Goal: Transaction & Acquisition: Purchase product/service

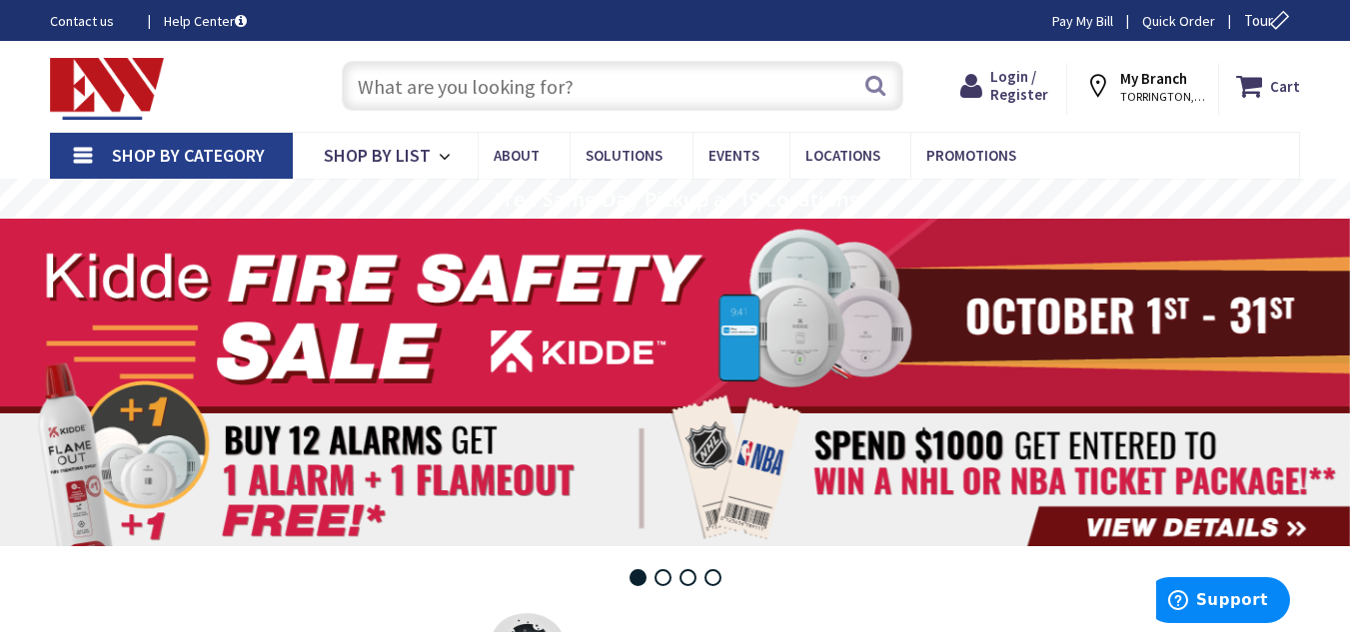
type input "[PERSON_NAME], [PERSON_NAME], CT 06069, [GEOGRAPHIC_DATA]"
drag, startPoint x: 0, startPoint y: 0, endPoint x: 560, endPoint y: 369, distance: 670.8
click at [560, 369] on rs-layer at bounding box center [675, 383] width 1350 height 328
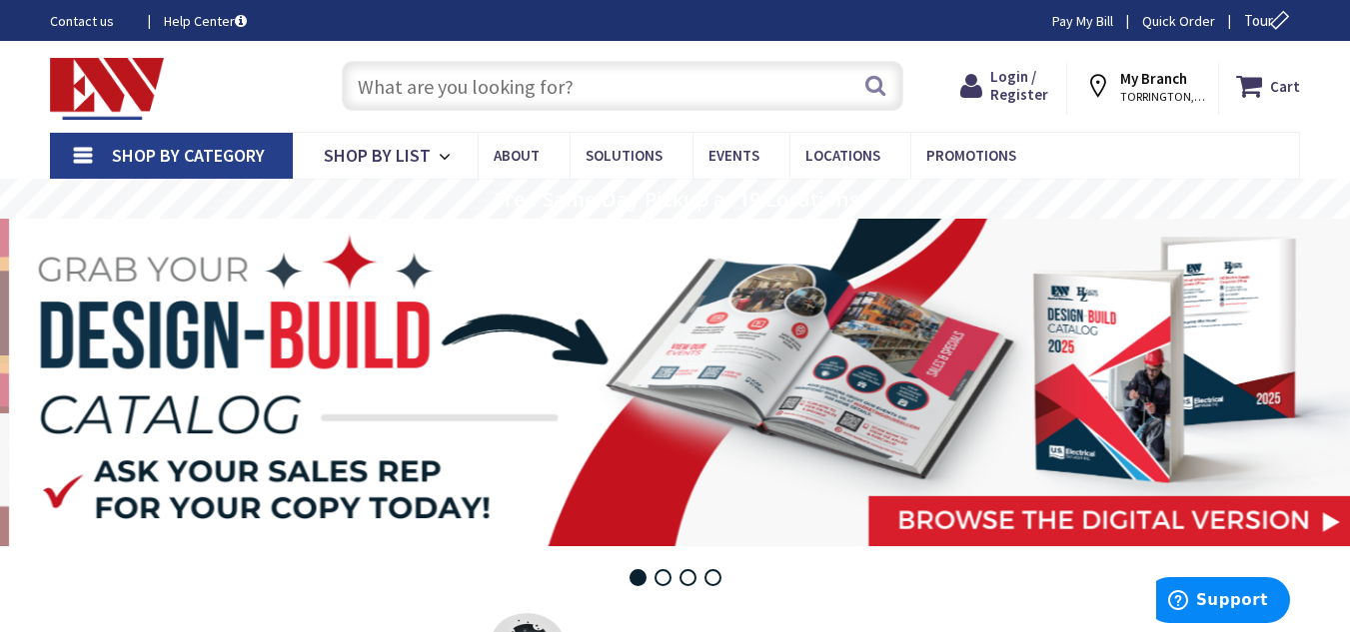
drag, startPoint x: 560, startPoint y: 369, endPoint x: 547, endPoint y: 378, distance: 15.8
click at [547, 378] on rs-layer at bounding box center [685, 383] width 1350 height 328
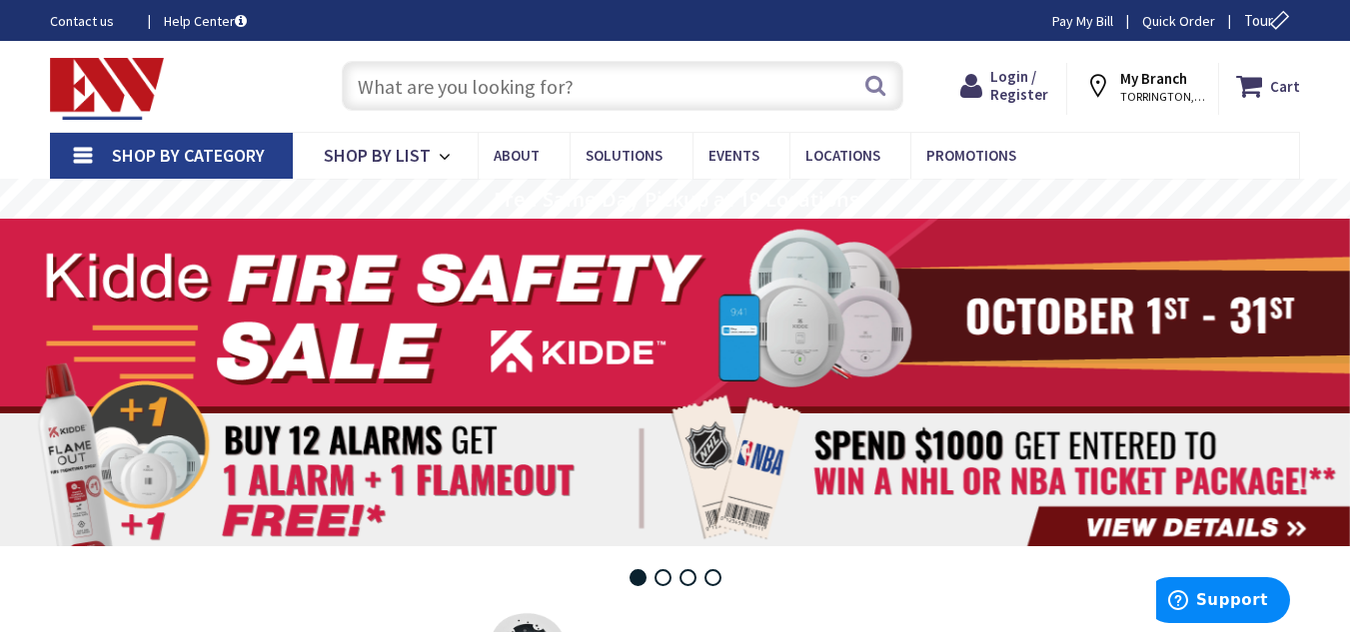
click at [465, 87] on input "text" at bounding box center [622, 86] width 561 height 50
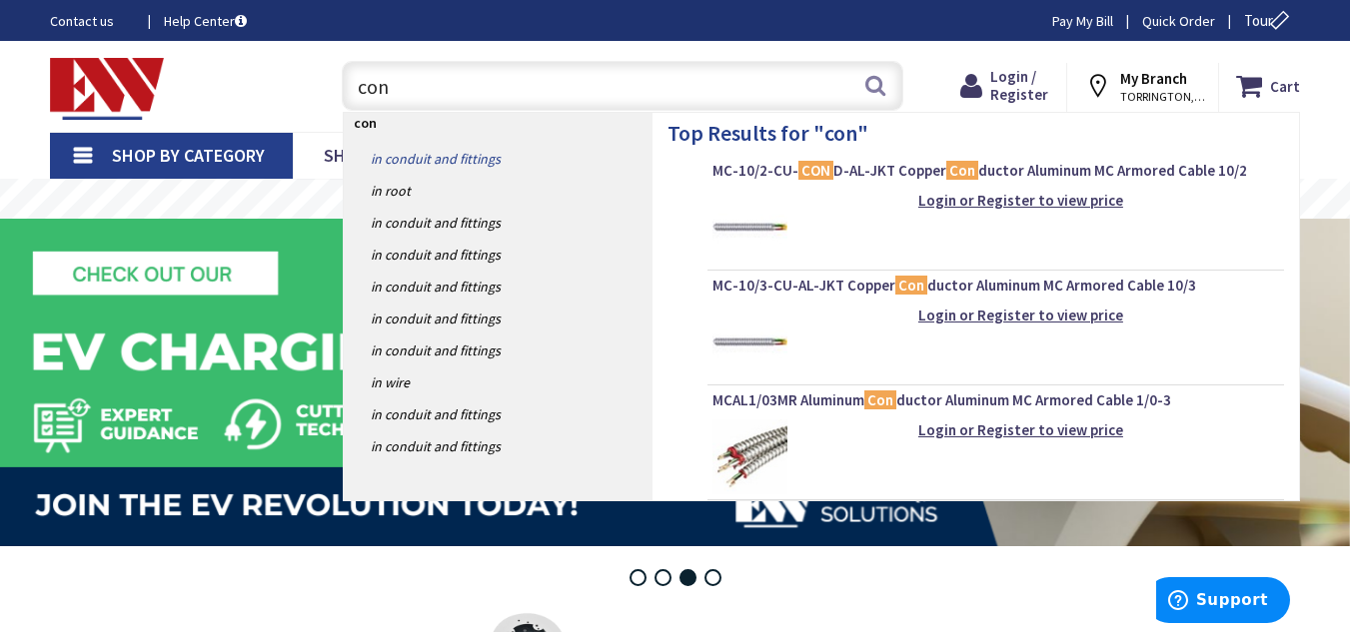
type input "con"
click at [449, 154] on link "in Conduit and Fittings" at bounding box center [498, 159] width 309 height 32
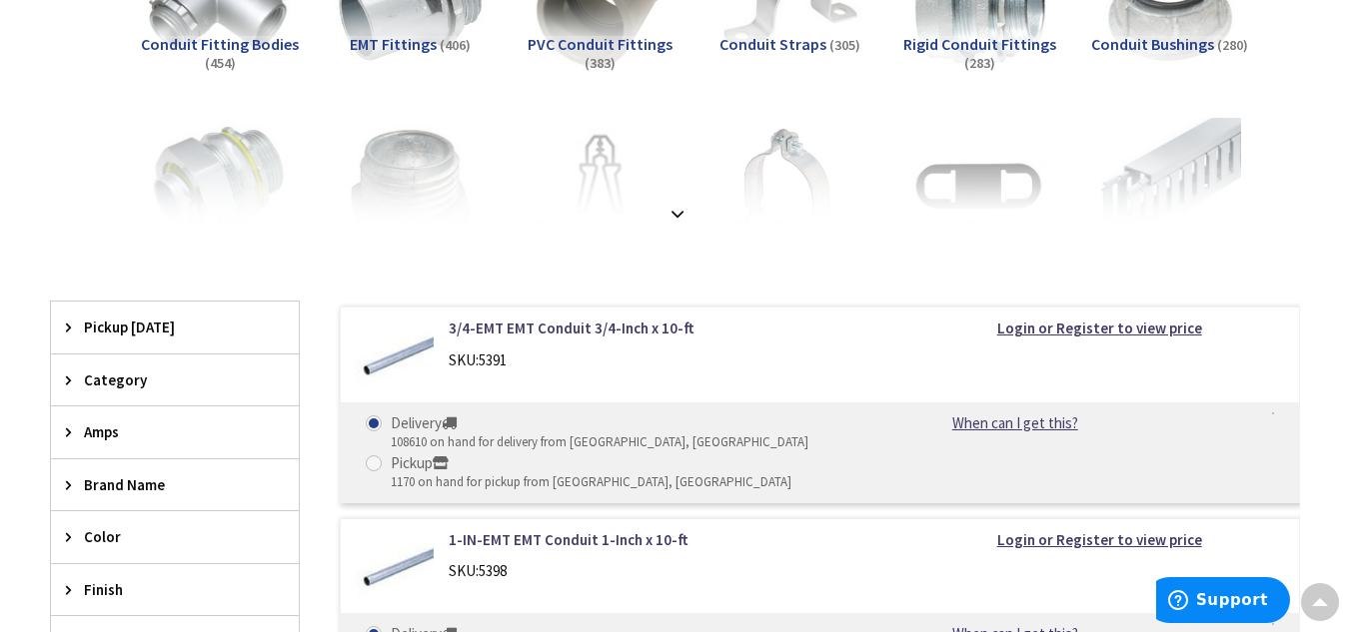
scroll to position [440, 0]
click at [1035, 331] on strong "Login or Register to view price" at bounding box center [1099, 327] width 205 height 19
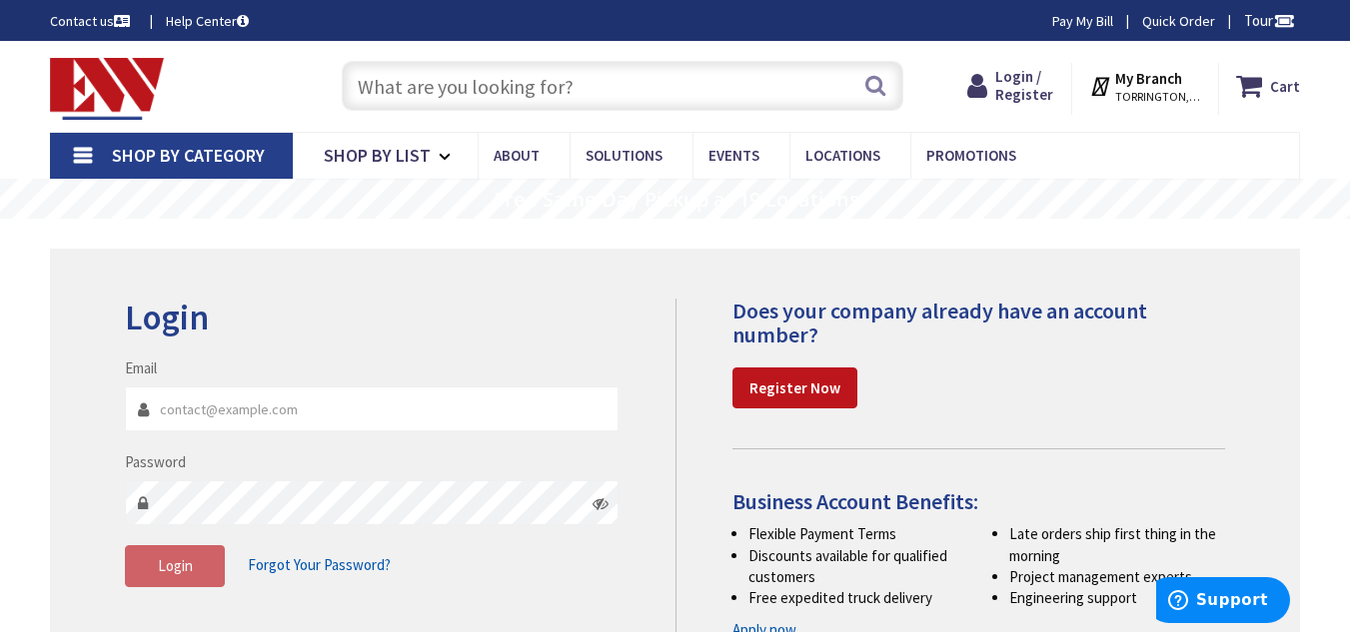
click at [400, 403] on input "Email" at bounding box center [372, 409] width 494 height 45
type input "grizzlylawncarellc1@gmail.com"
click at [794, 391] on strong "Register Now" at bounding box center [794, 388] width 91 height 19
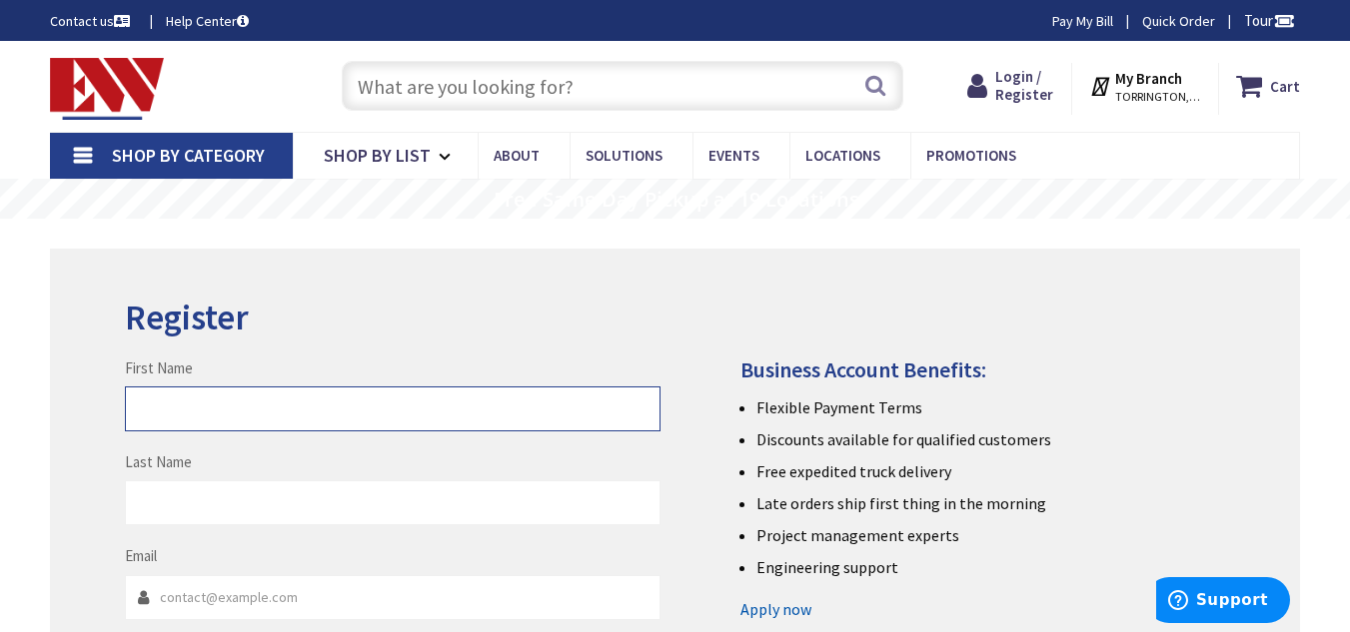
click at [404, 420] on input "First Name" at bounding box center [392, 409] width 534 height 45
type input "Samuel"
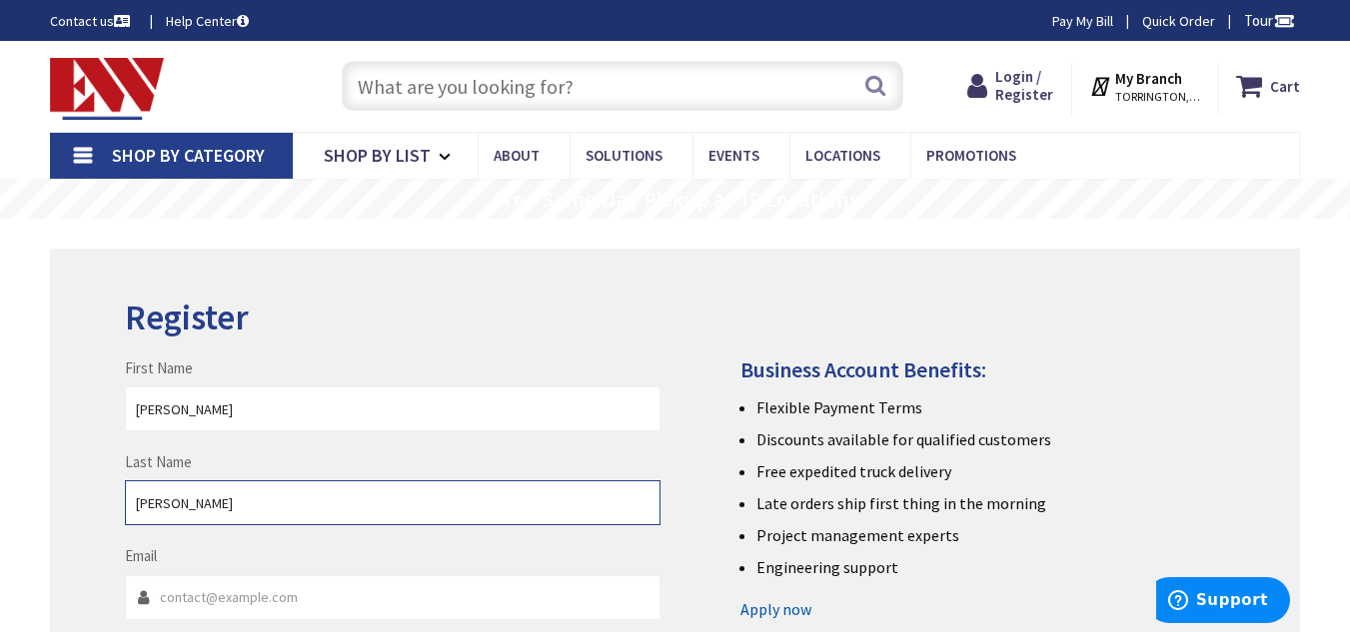
type input "Taylor"
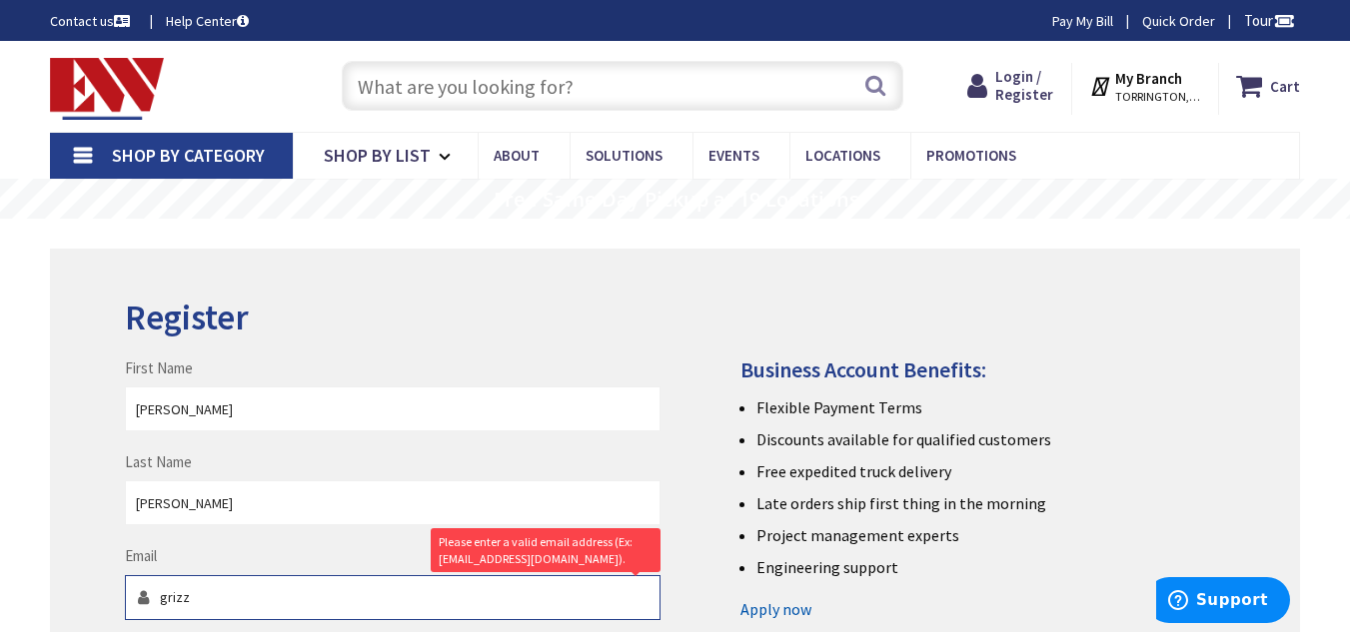
type input "grizzlylawncarellc1@gmail.com"
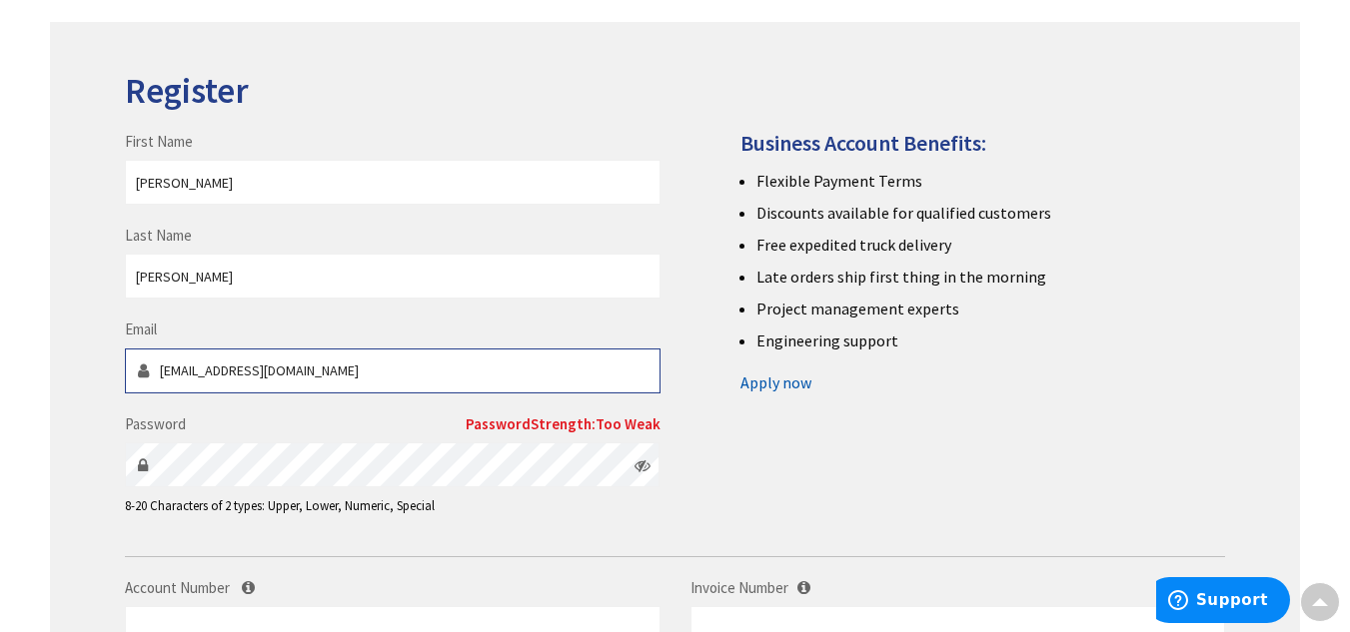
scroll to position [242, 0]
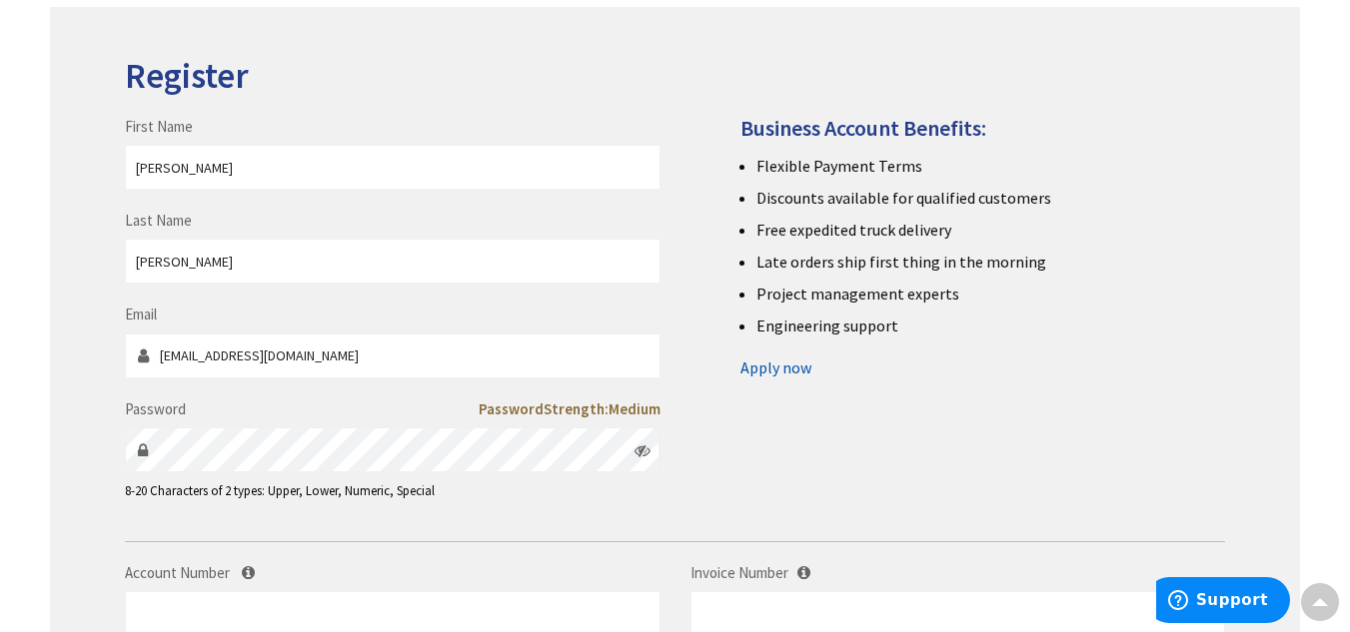
click at [740, 426] on div "First Name Samuel Last Name Taylor Email grizzlylawncarellc1@gmail.com Password…" at bounding box center [675, 289] width 1130 height 465
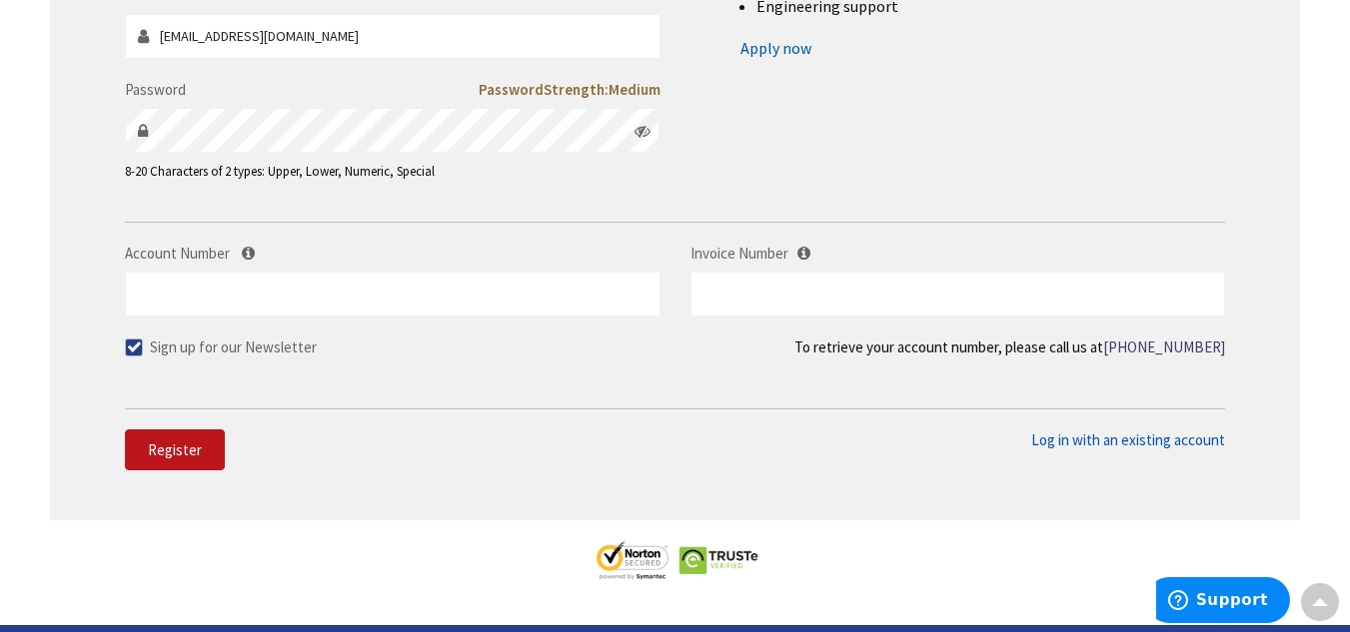
scroll to position [601, 0]
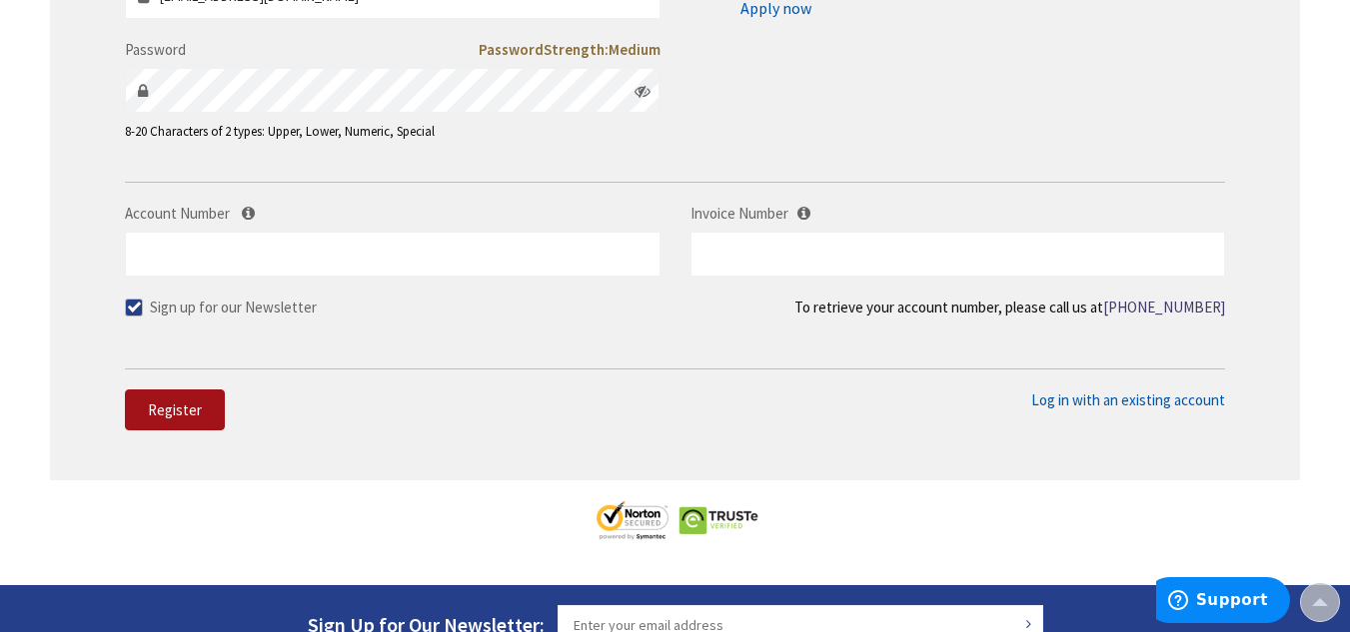
click at [184, 402] on span "Register" at bounding box center [175, 410] width 54 height 19
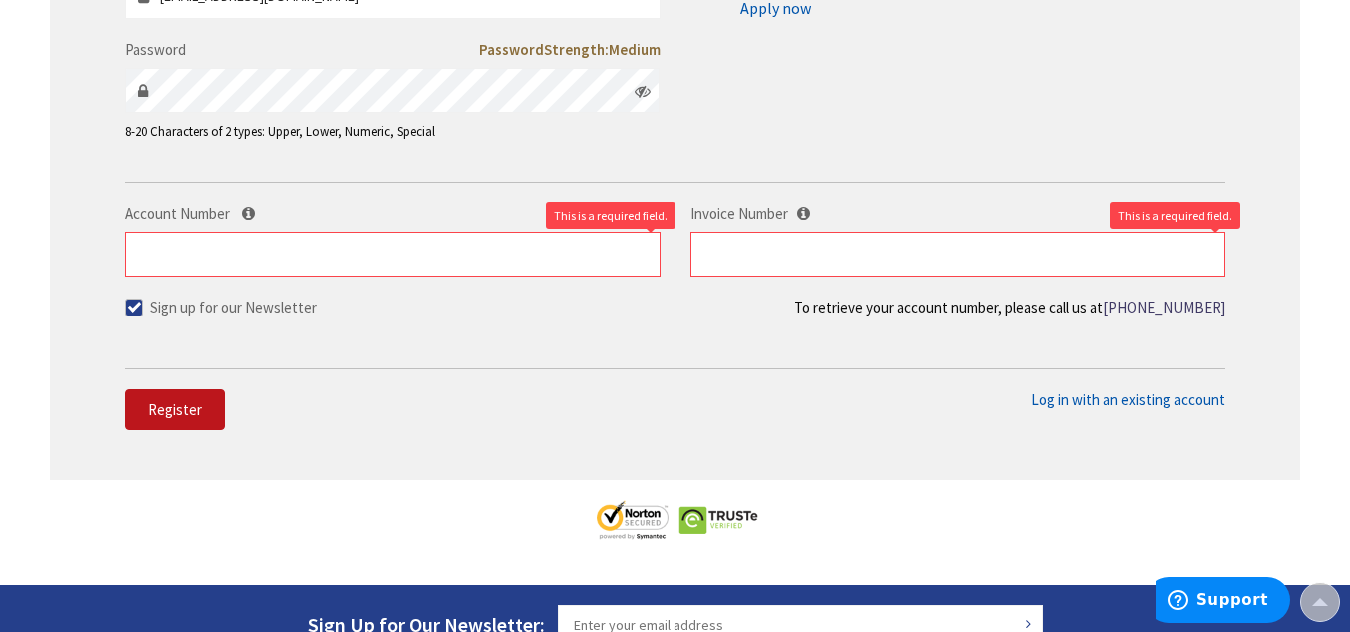
click at [780, 8] on link "Apply now" at bounding box center [775, 8] width 71 height 32
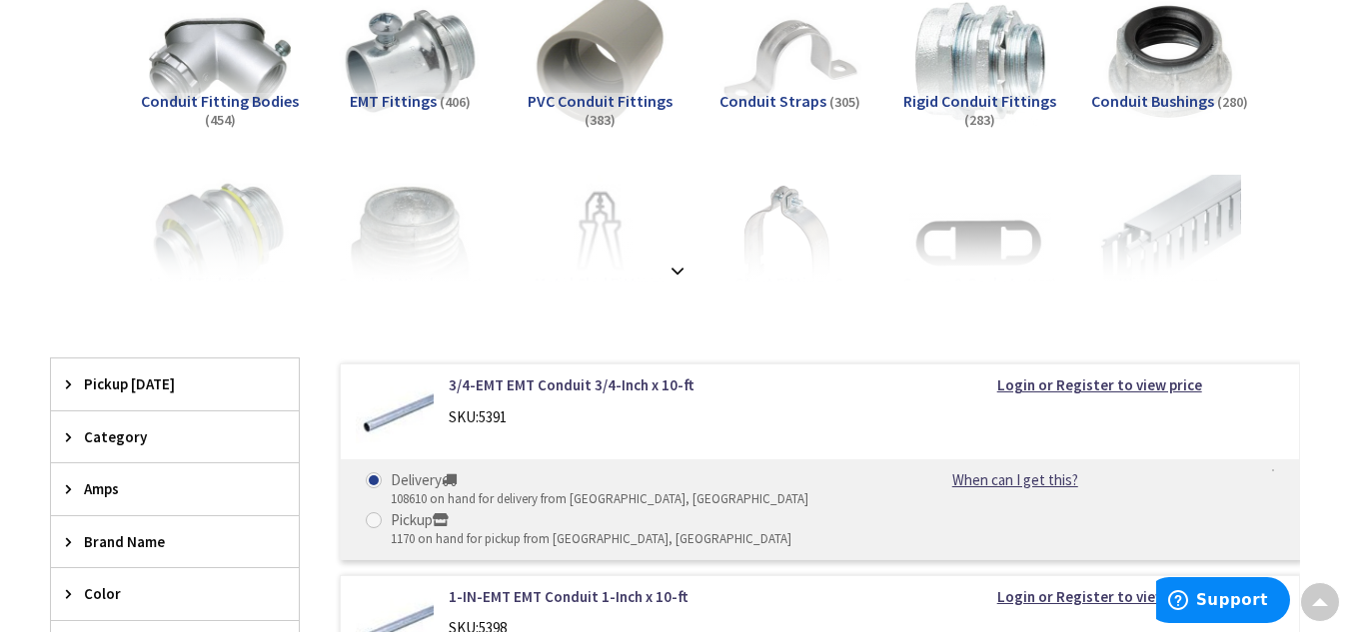
scroll to position [302, 0]
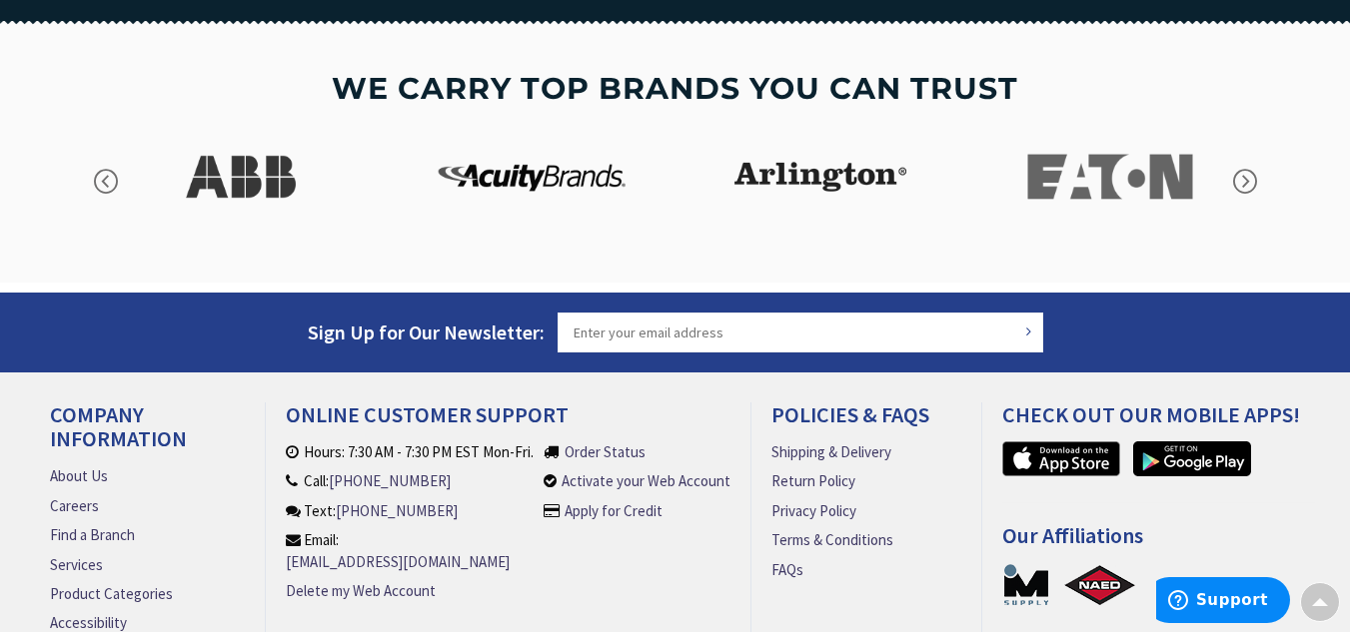
scroll to position [3405, 0]
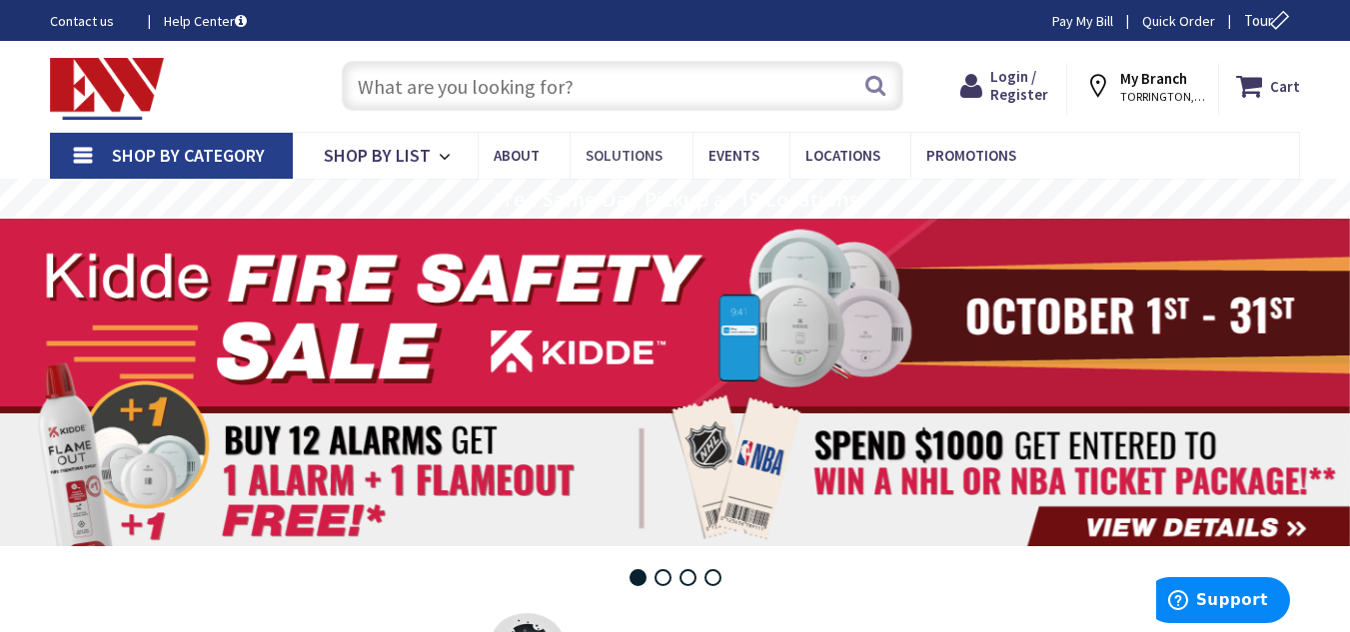
click at [590, 158] on span "Solutions" at bounding box center [623, 155] width 77 height 19
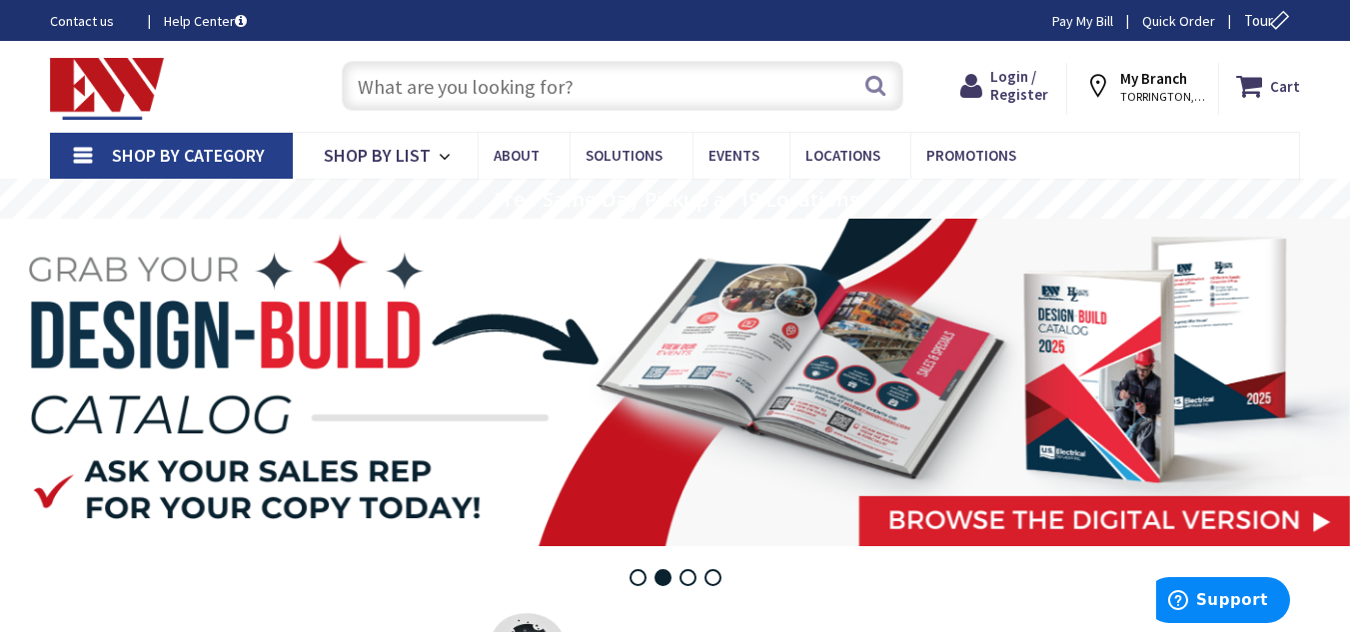
click at [1259, 18] on span "Tour" at bounding box center [1269, 20] width 51 height 19
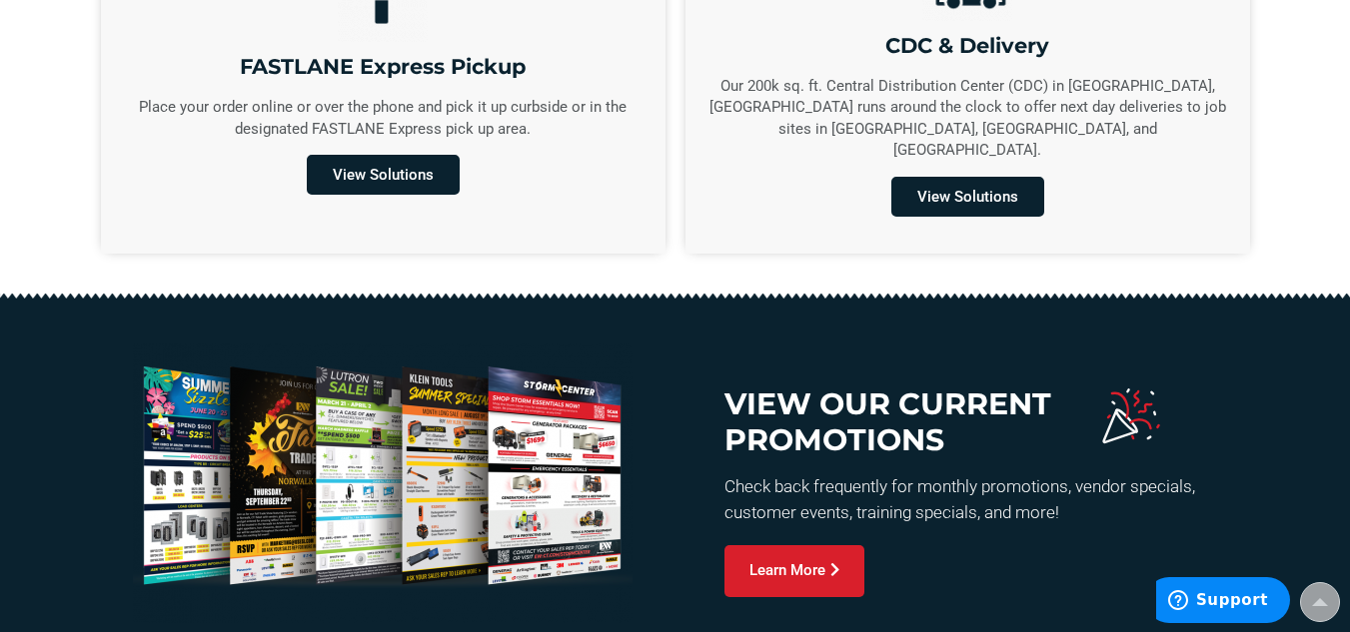
scroll to position [1943, 0]
